Goal: Transaction & Acquisition: Purchase product/service

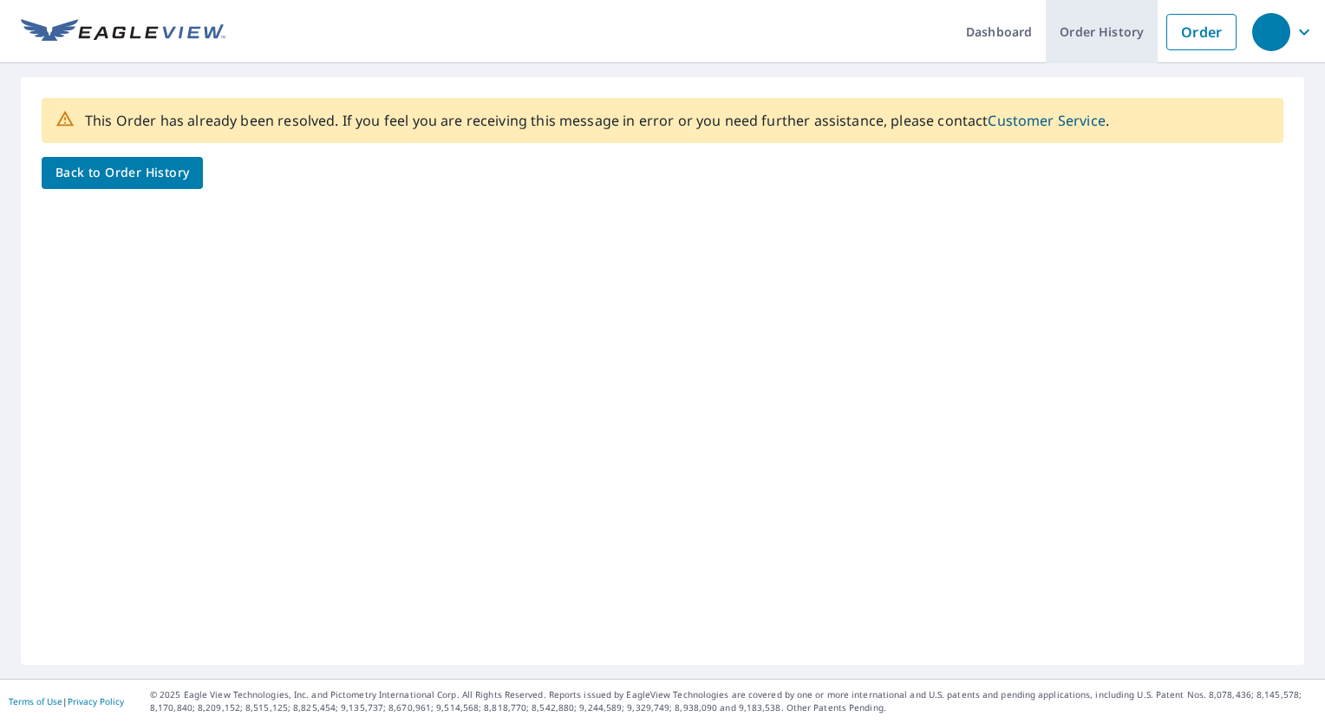
click at [1092, 29] on link "Order History" at bounding box center [1101, 31] width 112 height 63
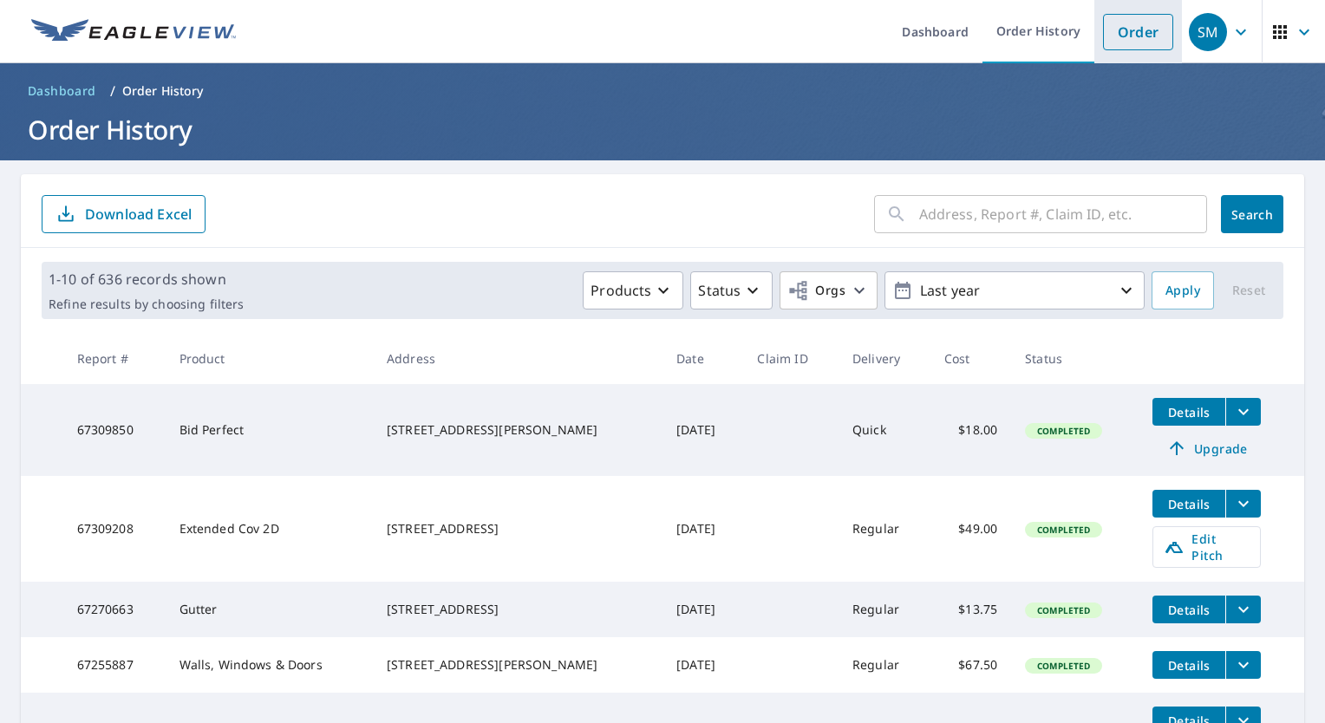
click at [1141, 44] on link "Order" at bounding box center [1138, 32] width 70 height 36
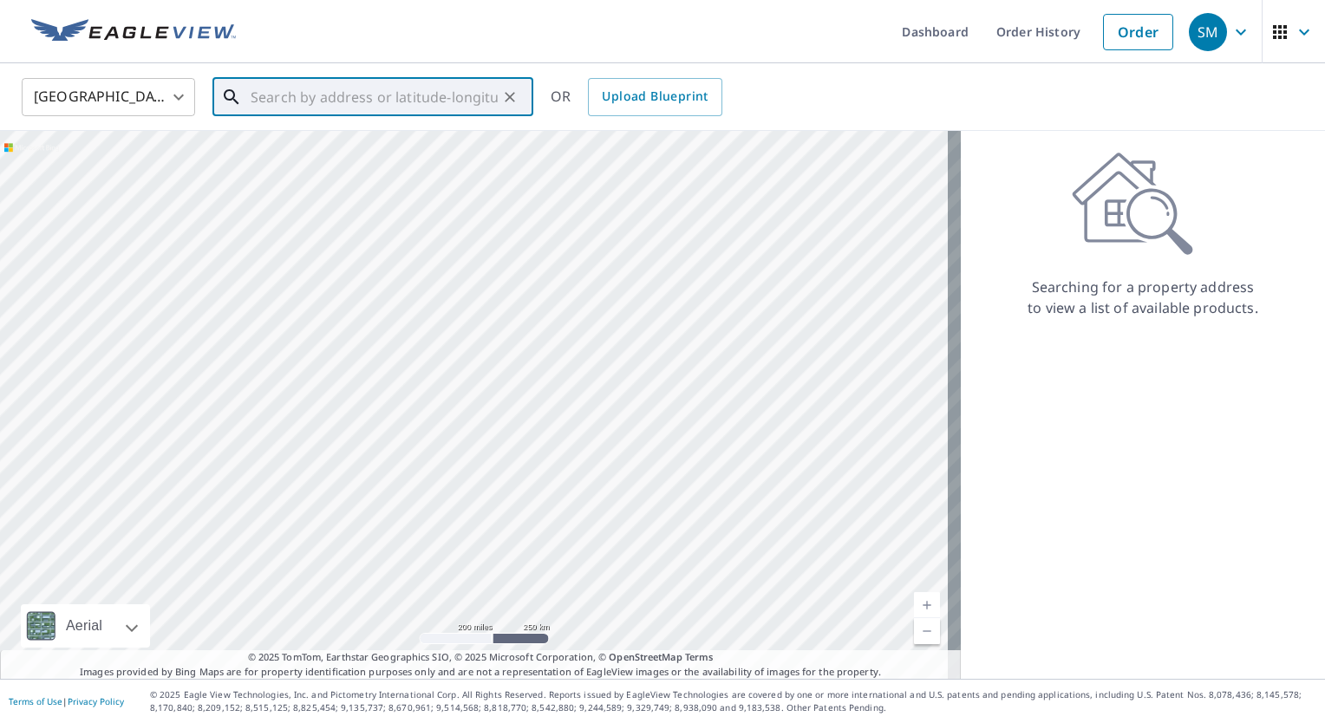
click at [376, 102] on input "text" at bounding box center [374, 97] width 247 height 49
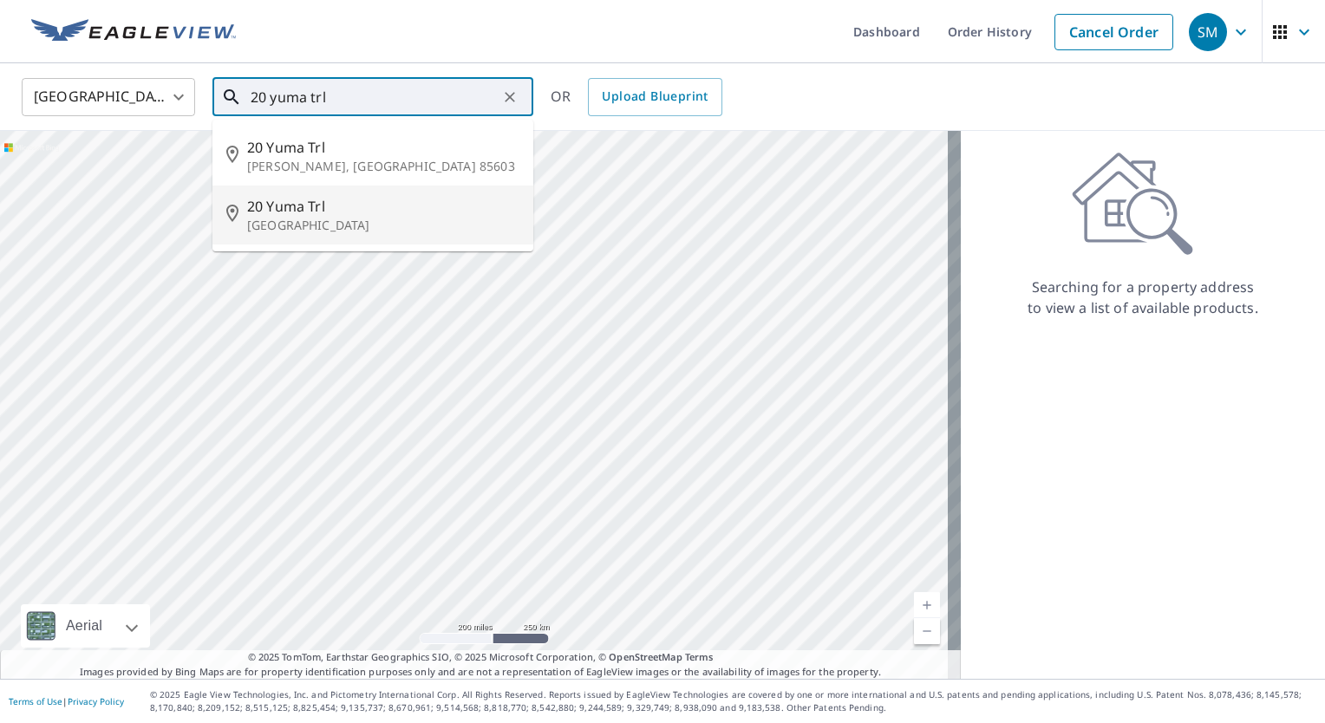
click at [354, 227] on p "[GEOGRAPHIC_DATA]" at bounding box center [383, 225] width 272 height 17
type input "[STREET_ADDRESS]"
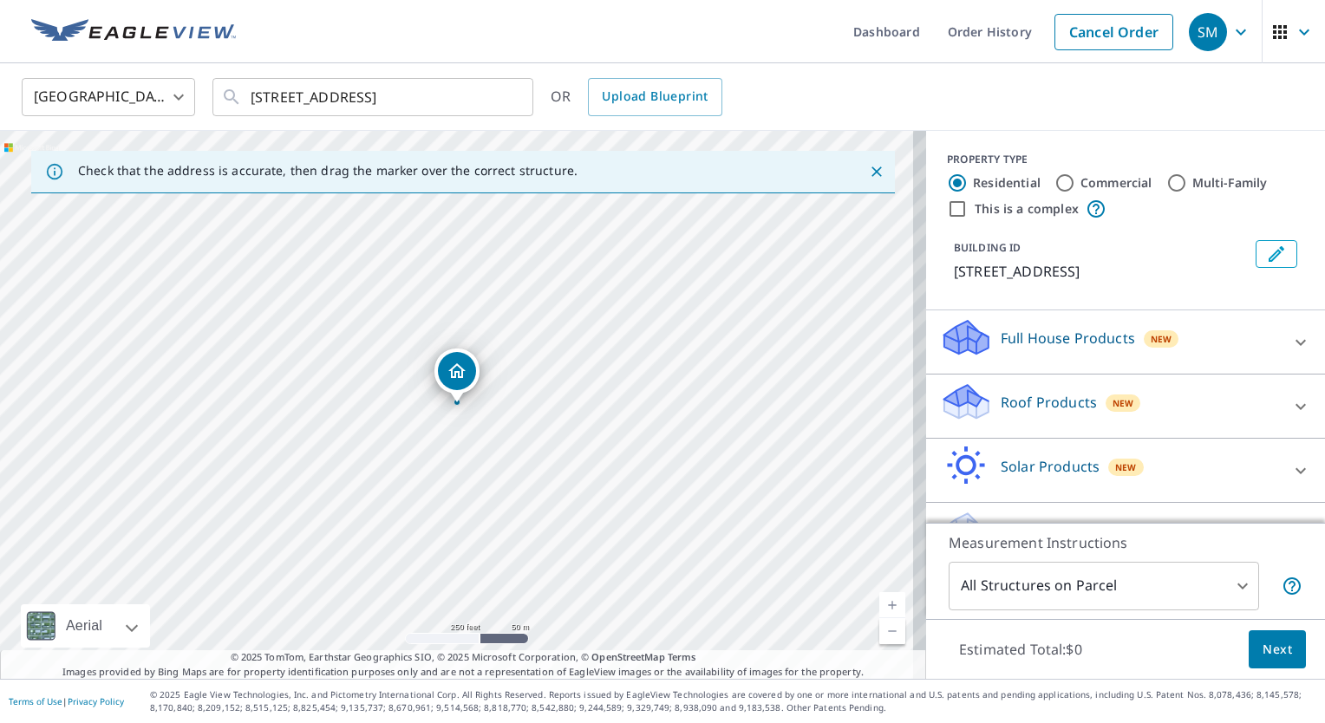
click at [1290, 409] on icon at bounding box center [1300, 406] width 21 height 21
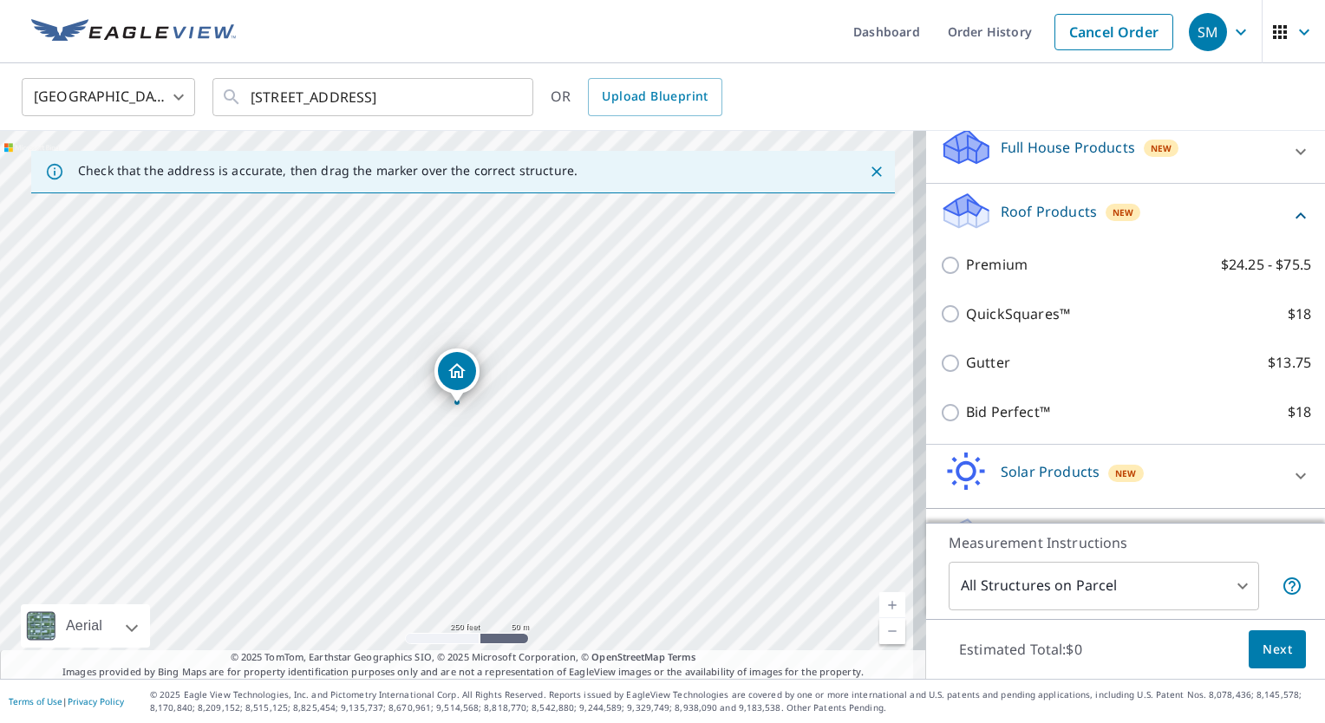
scroll to position [238, 0]
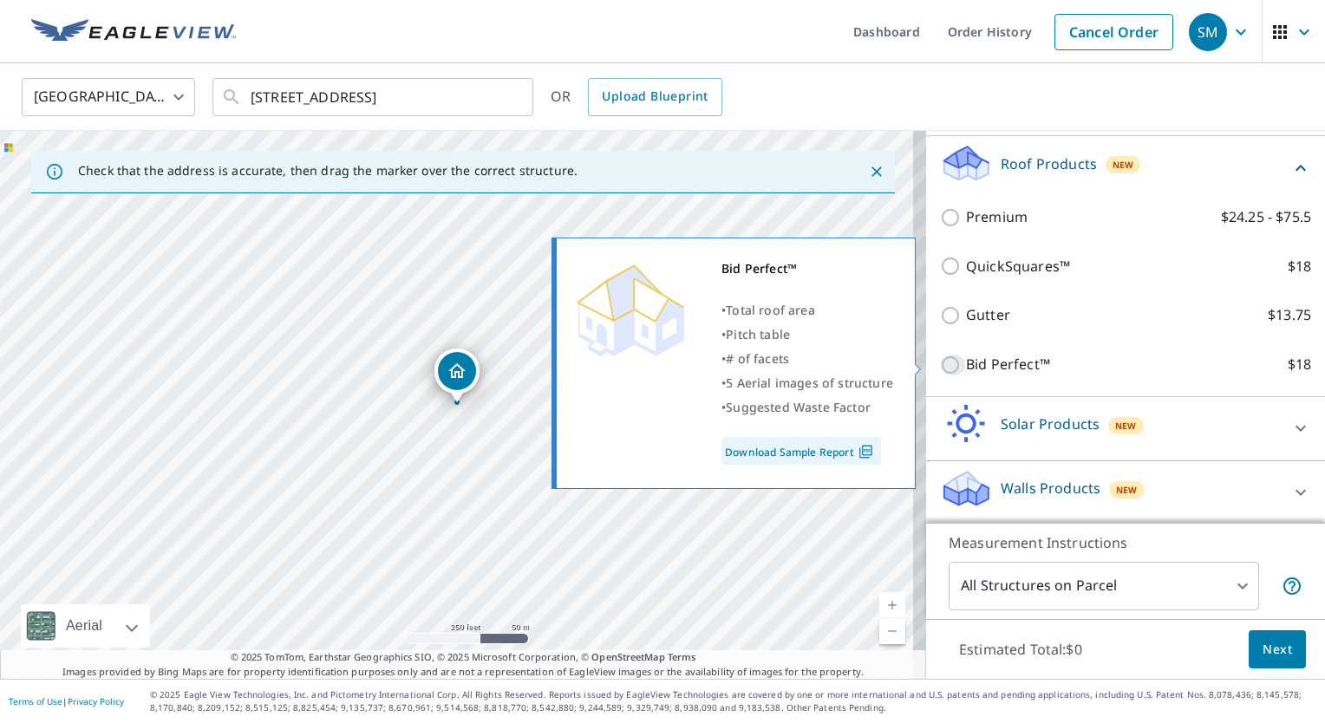
click at [940, 359] on input "Bid Perfect™ $18" at bounding box center [953, 365] width 26 height 21
checkbox input "true"
type input "1"
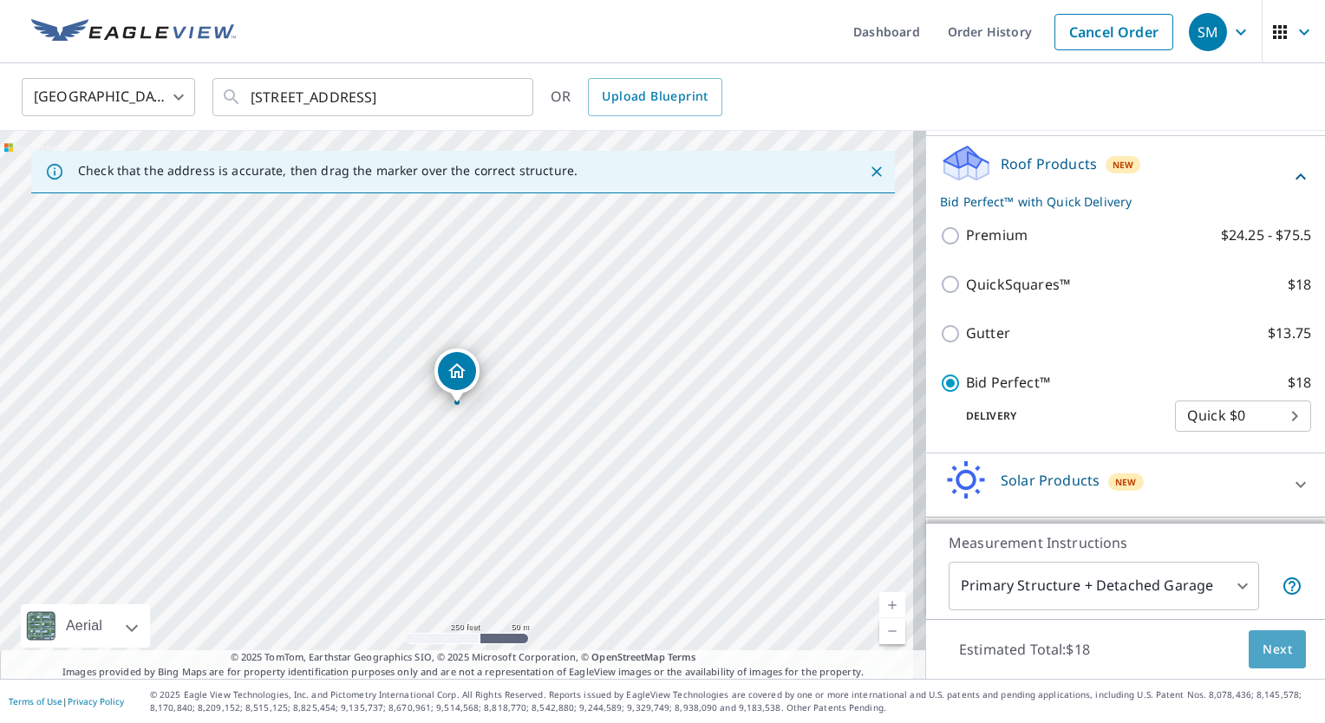
click at [1274, 659] on span "Next" at bounding box center [1276, 650] width 29 height 22
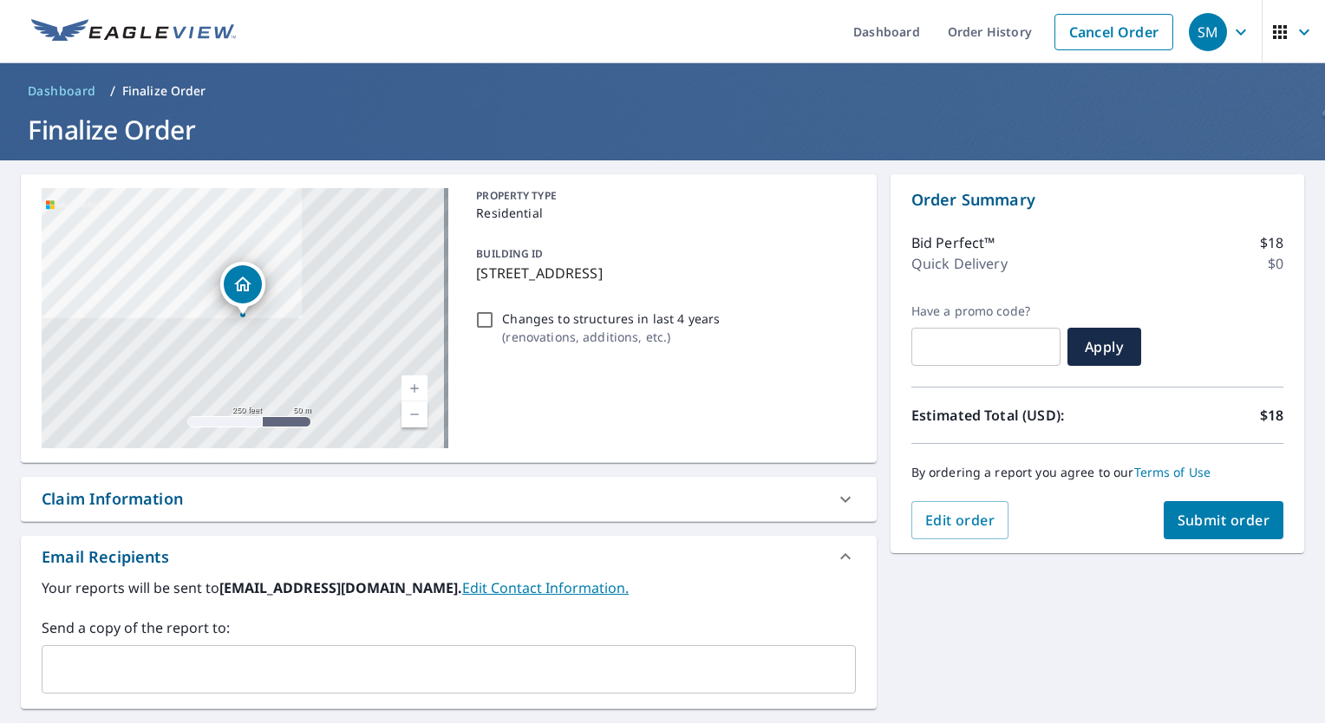
click at [1220, 519] on span "Submit order" at bounding box center [1223, 520] width 93 height 19
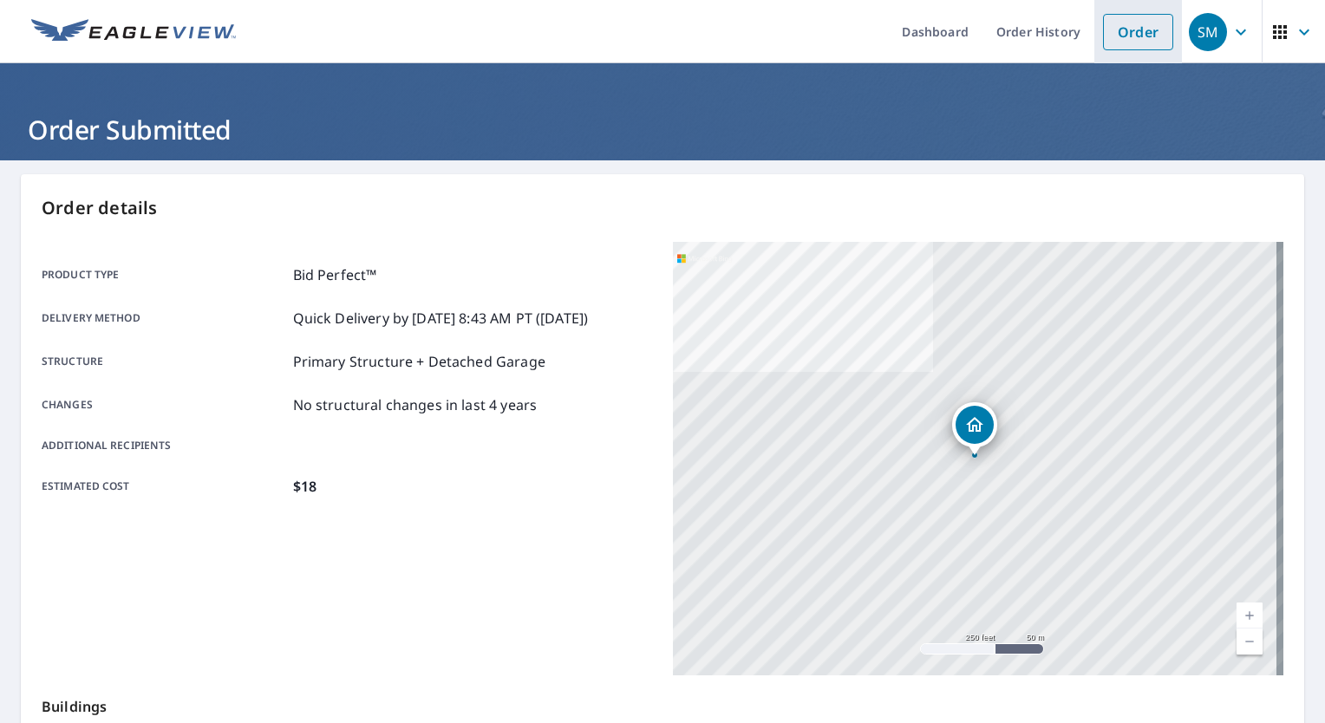
click at [1136, 33] on link "Order" at bounding box center [1138, 32] width 70 height 36
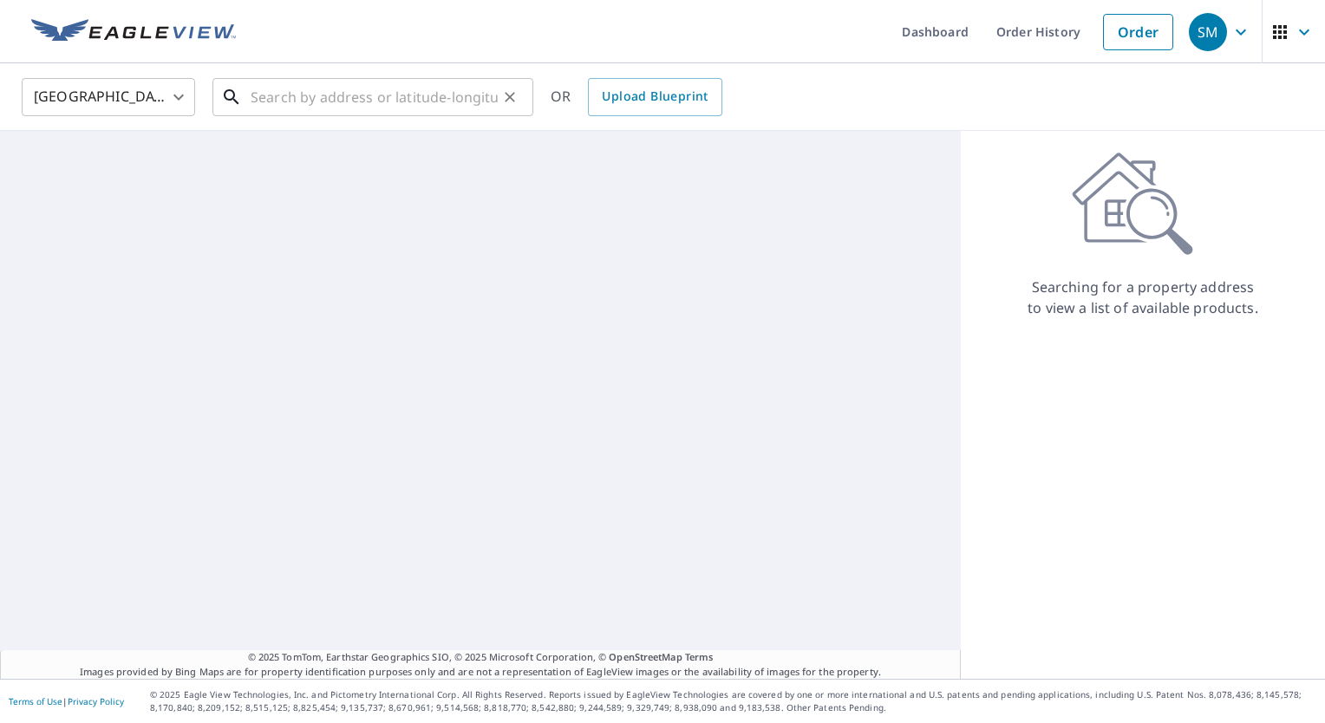
click at [442, 101] on input "text" at bounding box center [374, 97] width 247 height 49
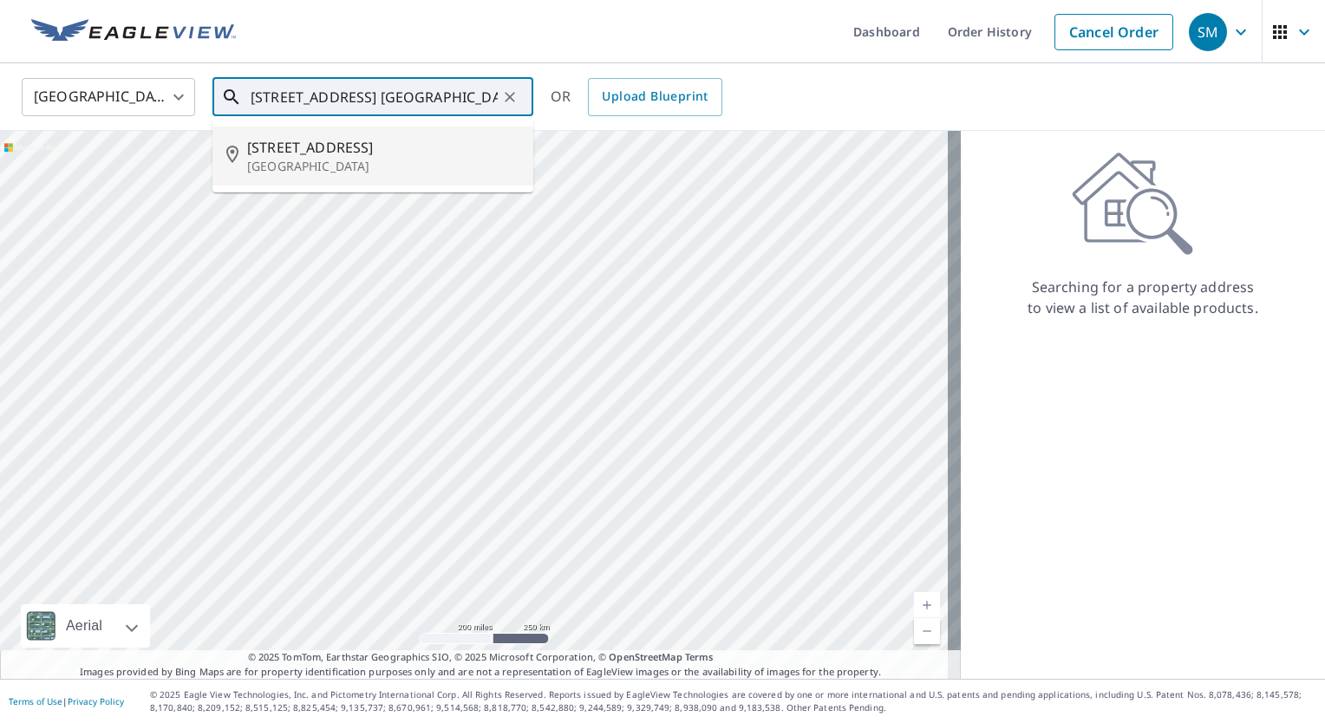
click at [316, 171] on p "[GEOGRAPHIC_DATA]" at bounding box center [383, 166] width 272 height 17
type input "[STREET_ADDRESS]"
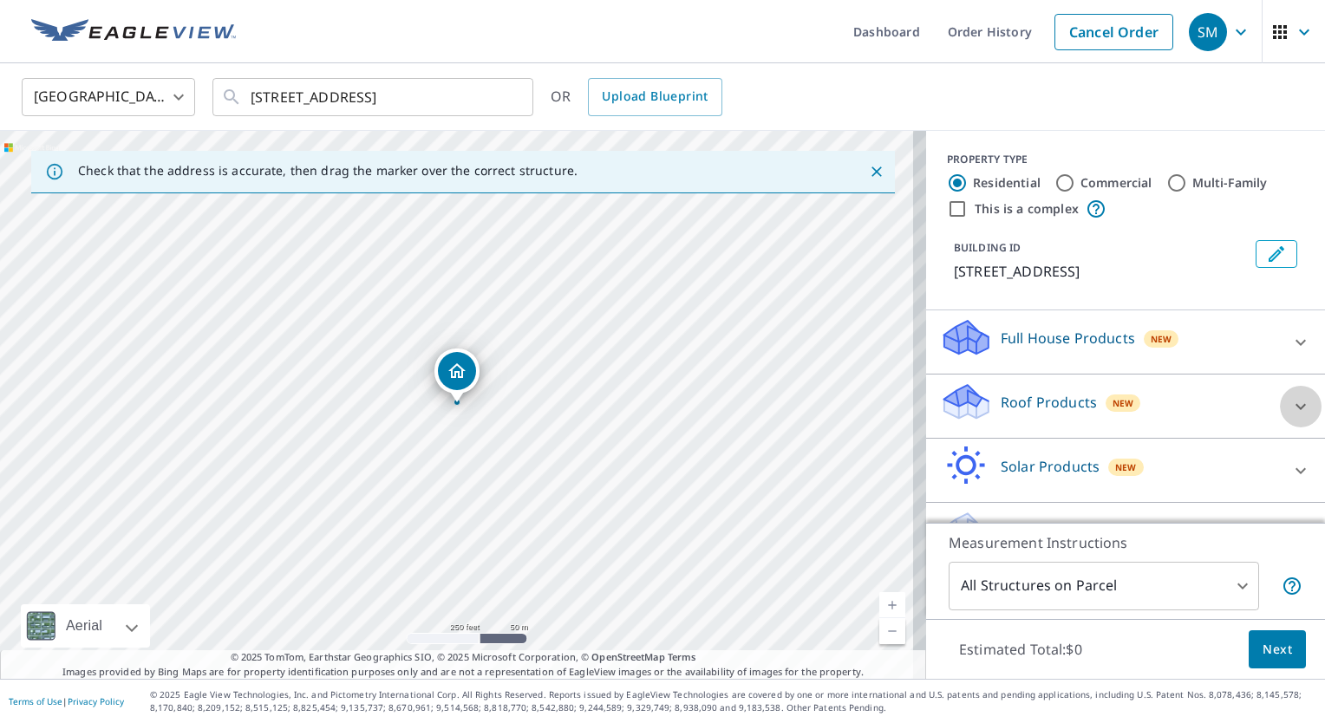
click at [1290, 404] on icon at bounding box center [1300, 406] width 21 height 21
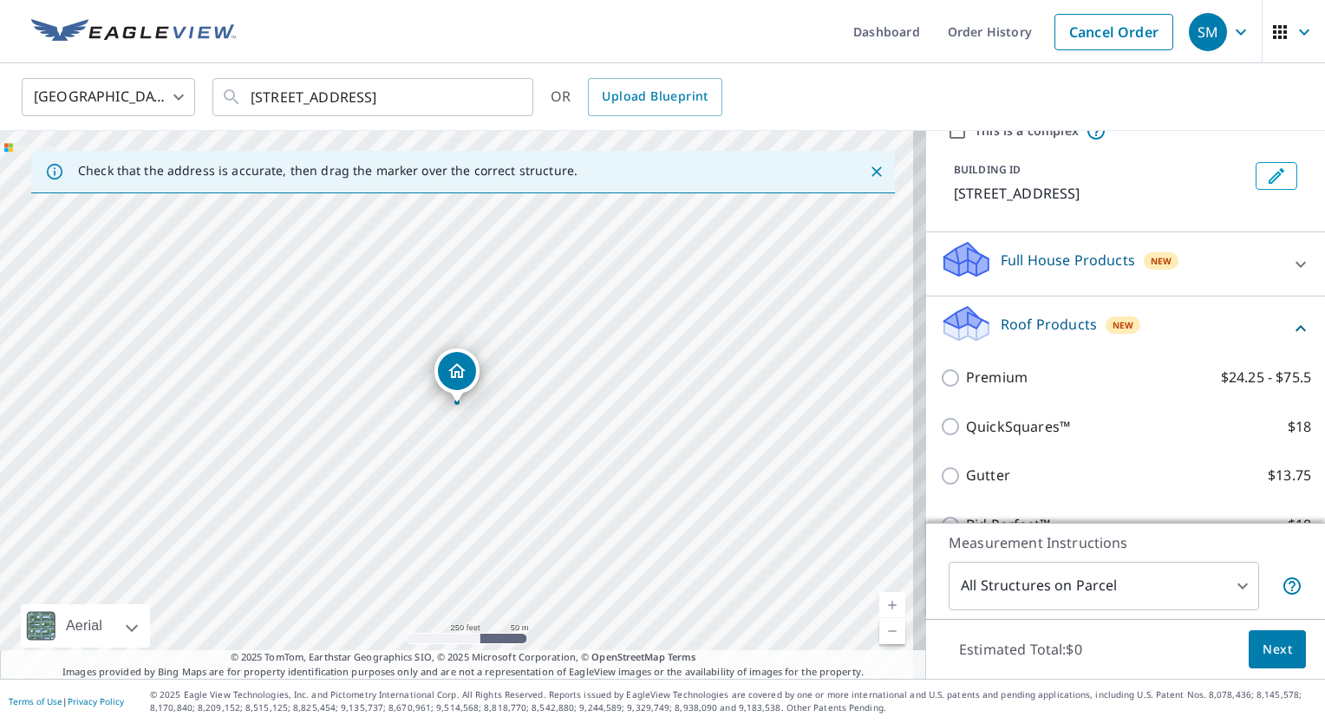
scroll to position [173, 0]
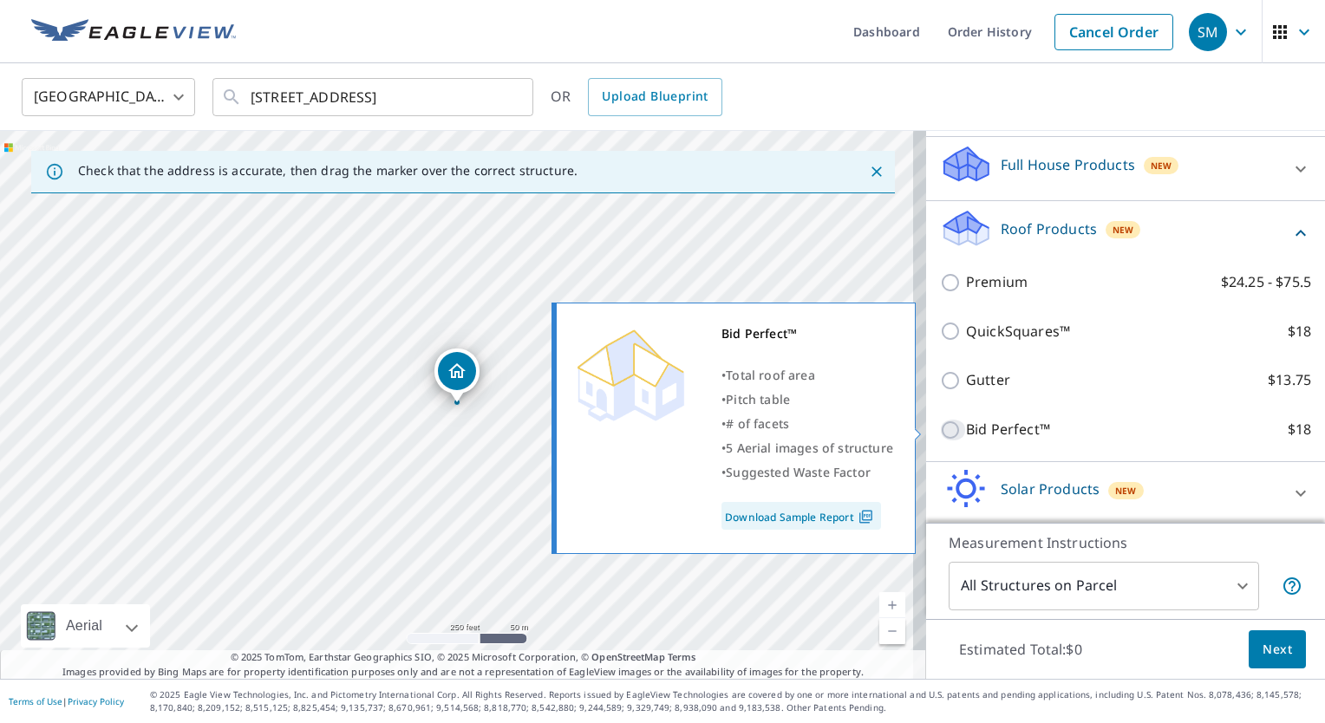
click at [940, 433] on input "Bid Perfect™ $18" at bounding box center [953, 430] width 26 height 21
checkbox input "true"
type input "1"
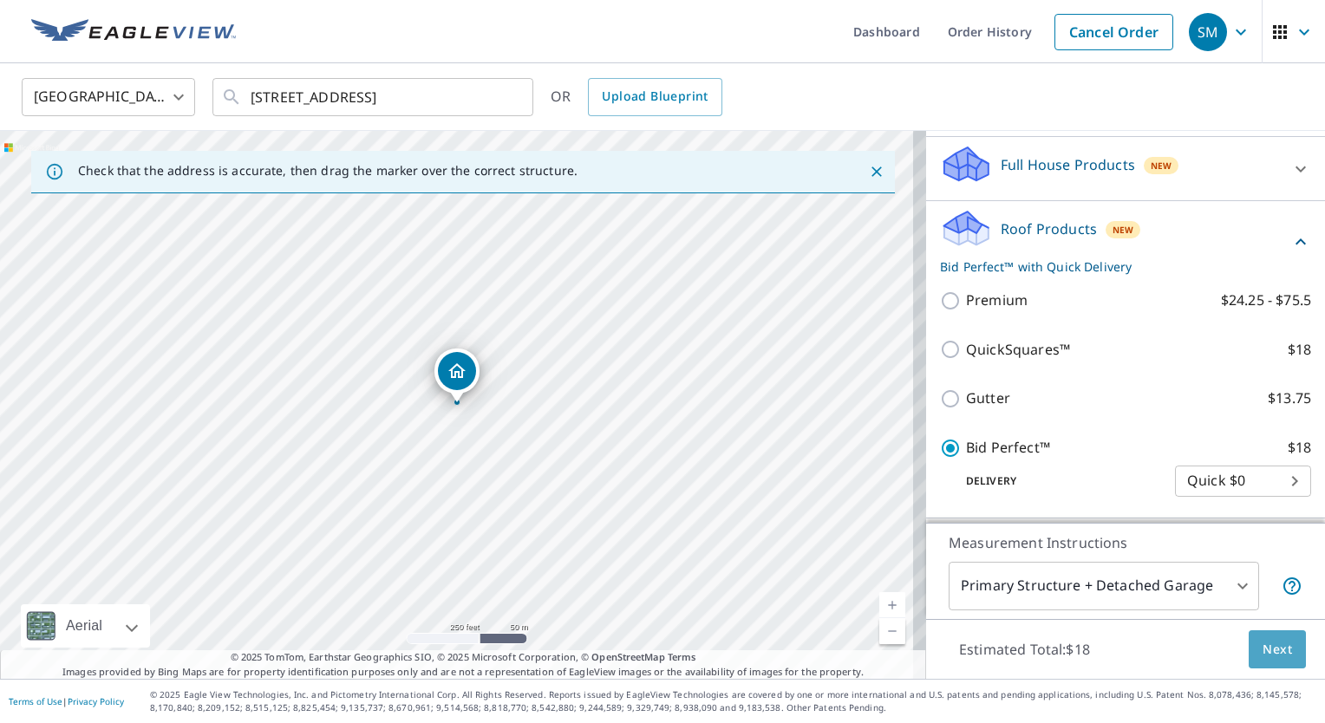
click at [1269, 645] on span "Next" at bounding box center [1276, 650] width 29 height 22
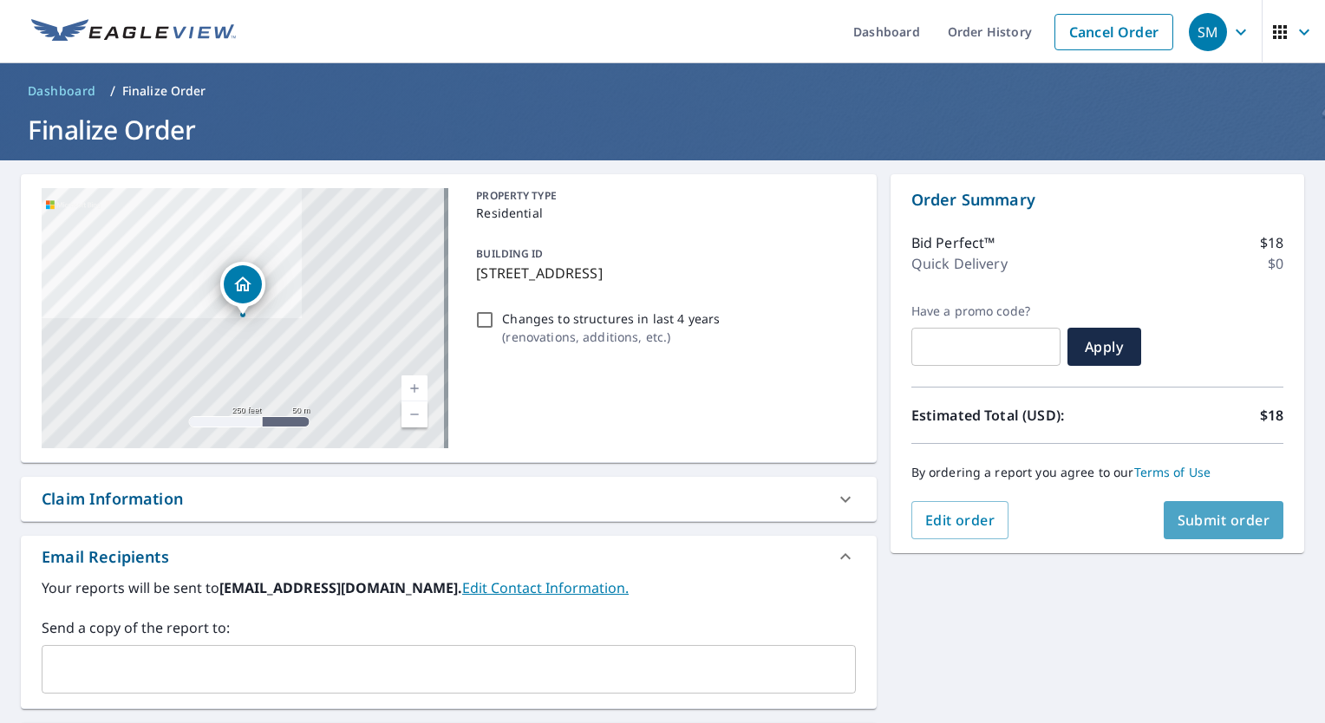
click at [1237, 530] on button "Submit order" at bounding box center [1223, 520] width 120 height 38
